Goal: Task Accomplishment & Management: Complete application form

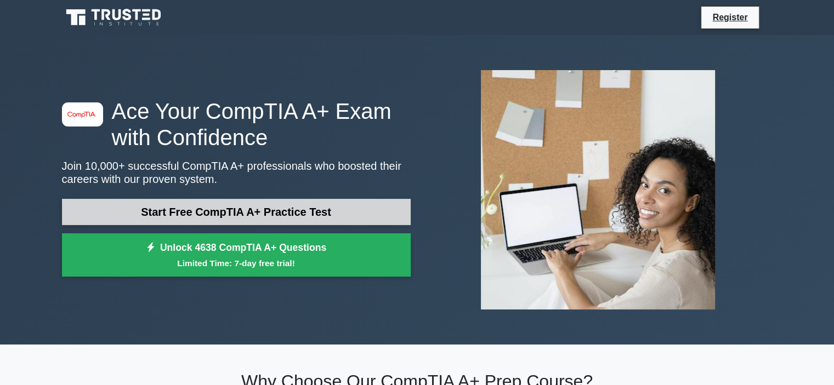
click at [254, 199] on link "Start Free CompTIA A+ Practice Test" at bounding box center [236, 212] width 349 height 26
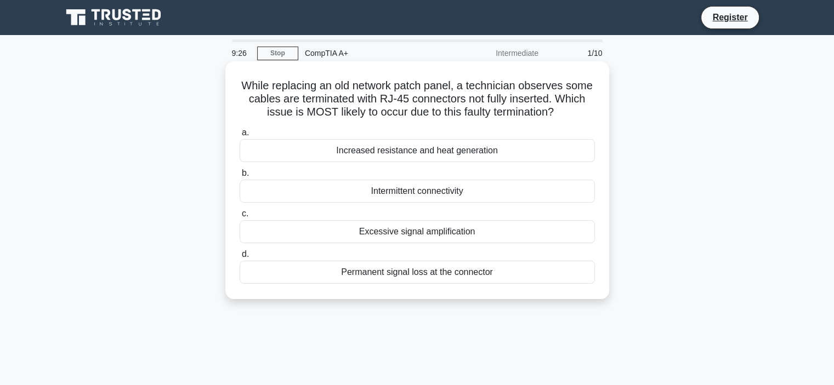
click at [354, 275] on div "Permanent signal loss at the connector" at bounding box center [417, 272] width 355 height 23
click at [240, 258] on input "d. Permanent signal loss at the connector" at bounding box center [240, 254] width 0 height 7
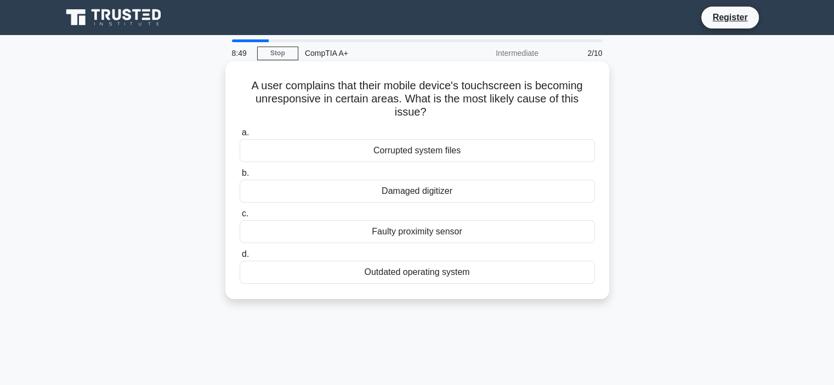
click at [355, 274] on div "Outdated operating system" at bounding box center [417, 272] width 355 height 23
click at [240, 258] on input "d. Outdated operating system" at bounding box center [240, 254] width 0 height 7
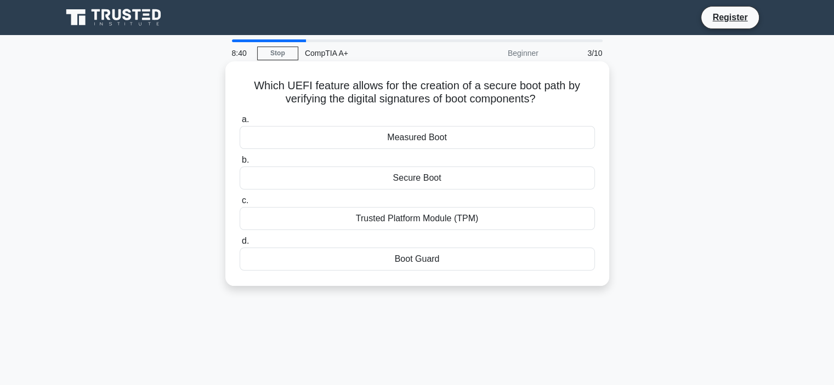
click at [382, 175] on div "Secure Boot" at bounding box center [417, 178] width 355 height 23
click at [240, 164] on input "b. Secure Boot" at bounding box center [240, 160] width 0 height 7
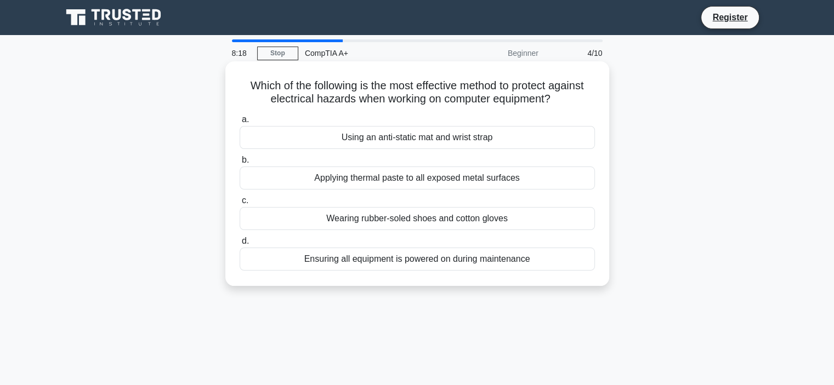
click at [422, 138] on div "Using an anti-static mat and wrist strap" at bounding box center [417, 137] width 355 height 23
click at [240, 123] on input "a. Using an anti-static mat and wrist strap" at bounding box center [240, 119] width 0 height 7
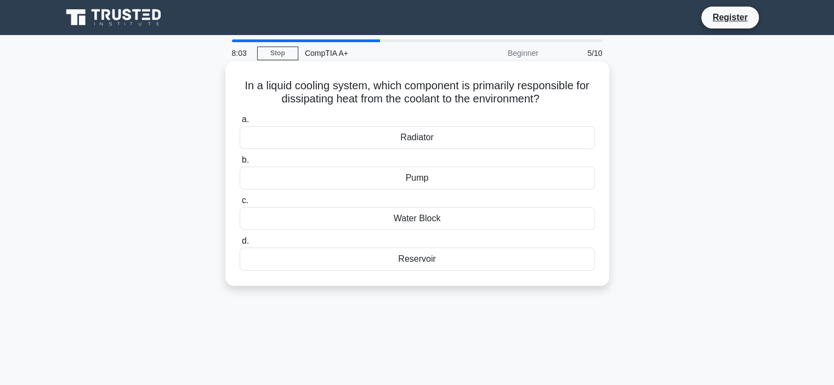
click at [431, 220] on div "Water Block" at bounding box center [417, 218] width 355 height 23
click at [240, 204] on input "c. Water Block" at bounding box center [240, 200] width 0 height 7
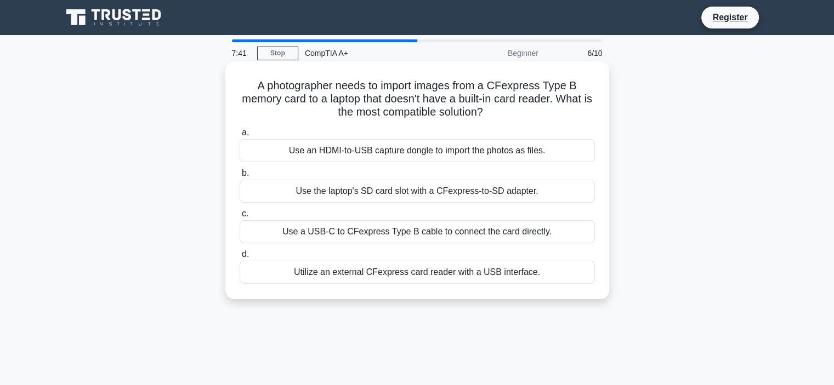
click at [419, 236] on div "Use a USB-C to CFexpress Type B cable to connect the card directly." at bounding box center [417, 231] width 355 height 23
click at [240, 218] on input "c. Use a USB-C to CFexpress Type B cable to connect the card directly." at bounding box center [240, 214] width 0 height 7
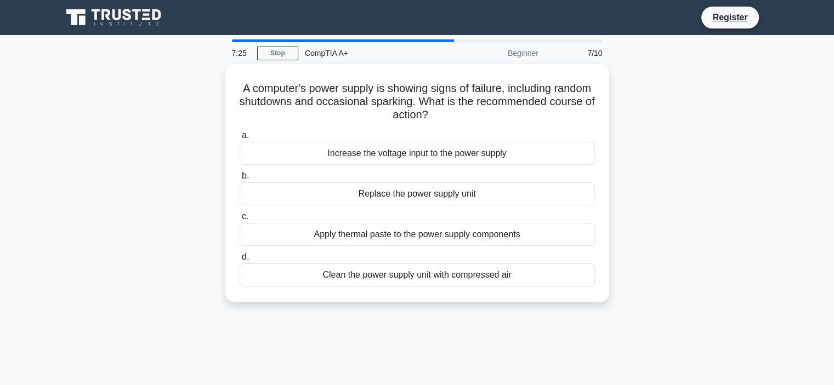
click at [419, 236] on div "Apply thermal paste to the power supply components" at bounding box center [417, 234] width 355 height 23
click at [240, 220] on input "c. Apply thermal paste to the power supply components" at bounding box center [240, 216] width 0 height 7
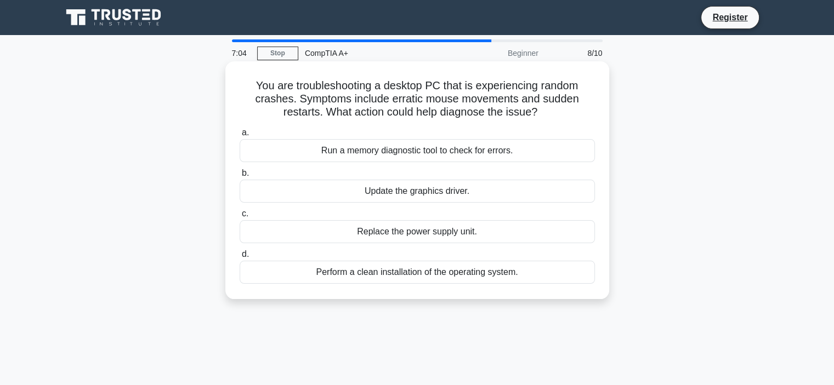
click at [379, 197] on div "Update the graphics driver." at bounding box center [417, 191] width 355 height 23
click at [240, 177] on input "b. Update the graphics driver." at bounding box center [240, 173] width 0 height 7
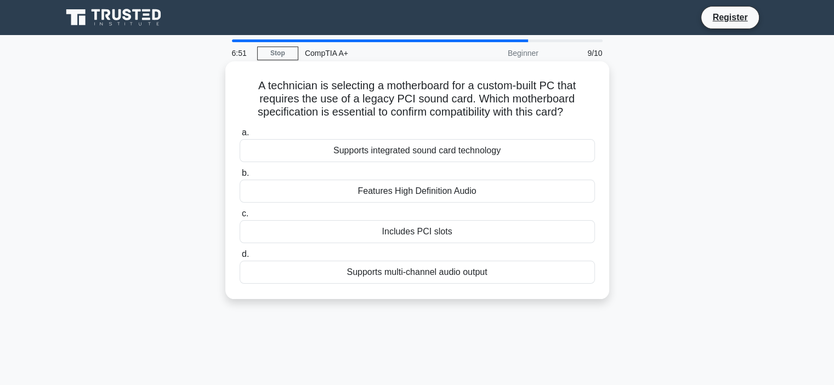
click at [383, 232] on div "Includes PCI slots" at bounding box center [417, 231] width 355 height 23
click at [240, 218] on input "c. Includes PCI slots" at bounding box center [240, 214] width 0 height 7
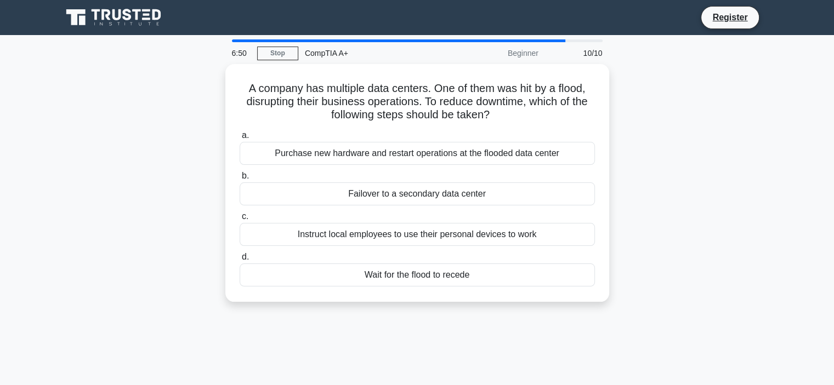
click at [383, 232] on div "Instruct local employees to use their personal devices to work" at bounding box center [417, 234] width 355 height 23
click at [240, 220] on input "c. Instruct local employees to use their personal devices to work" at bounding box center [240, 216] width 0 height 7
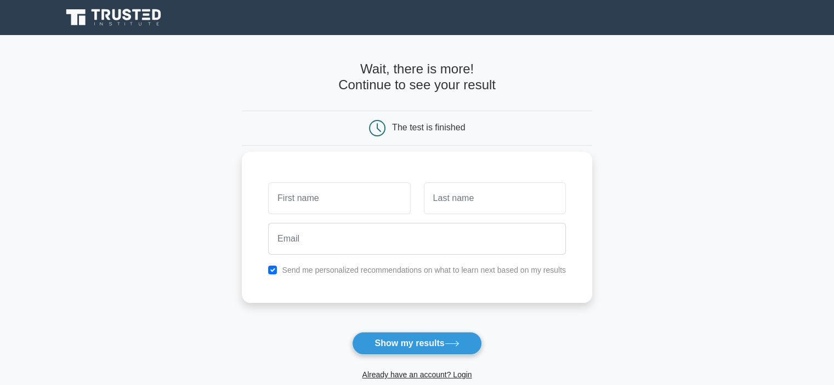
click at [370, 211] on input "text" at bounding box center [339, 199] width 142 height 32
type input "marwa"
click at [443, 192] on input "text" at bounding box center [495, 199] width 142 height 32
type input "boukid"
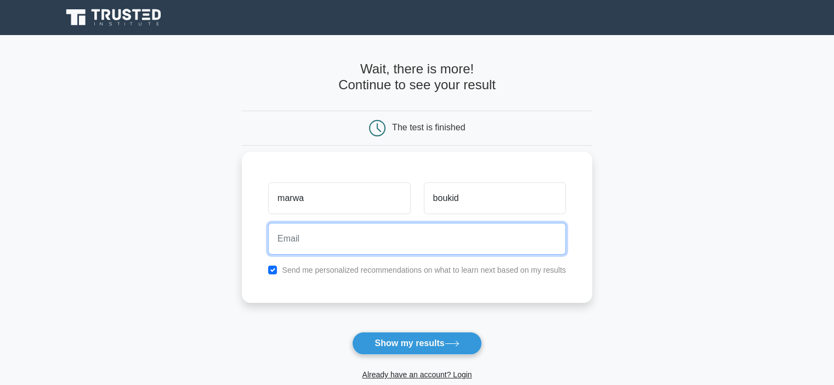
click at [469, 241] on input "email" at bounding box center [417, 239] width 298 height 32
type input "[EMAIL_ADDRESS][DOMAIN_NAME]"
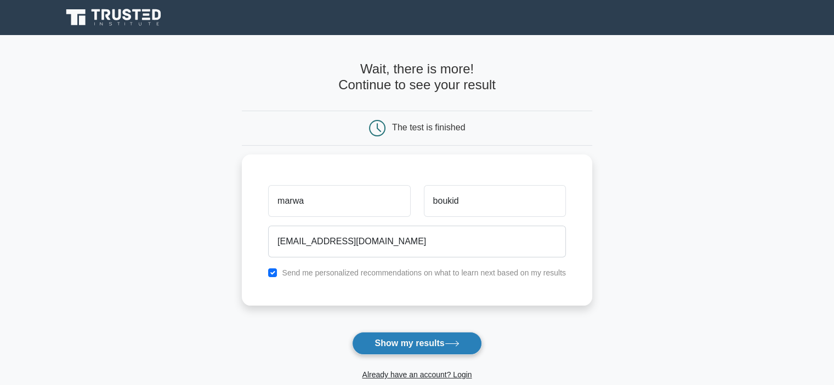
click at [420, 340] on button "Show my results" at bounding box center [416, 343] width 129 height 23
